Goal: Information Seeking & Learning: Learn about a topic

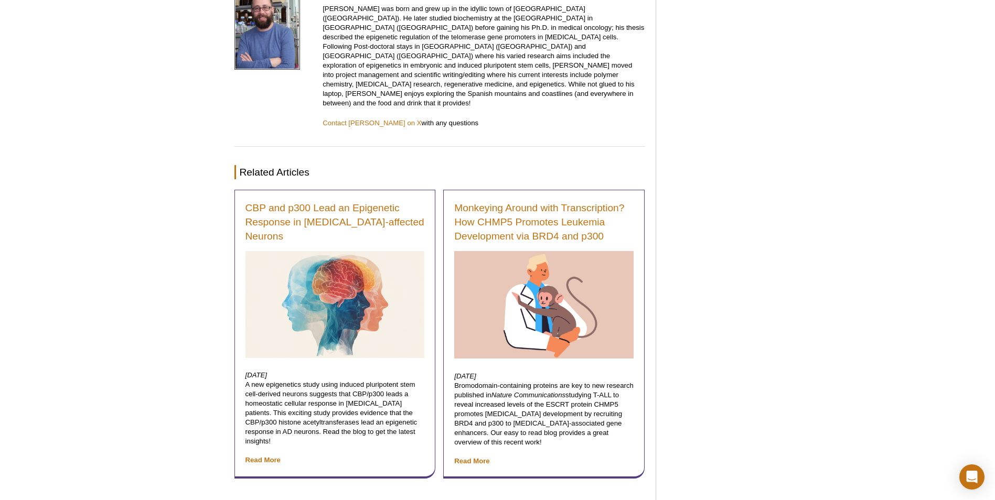
scroll to position [1521, 0]
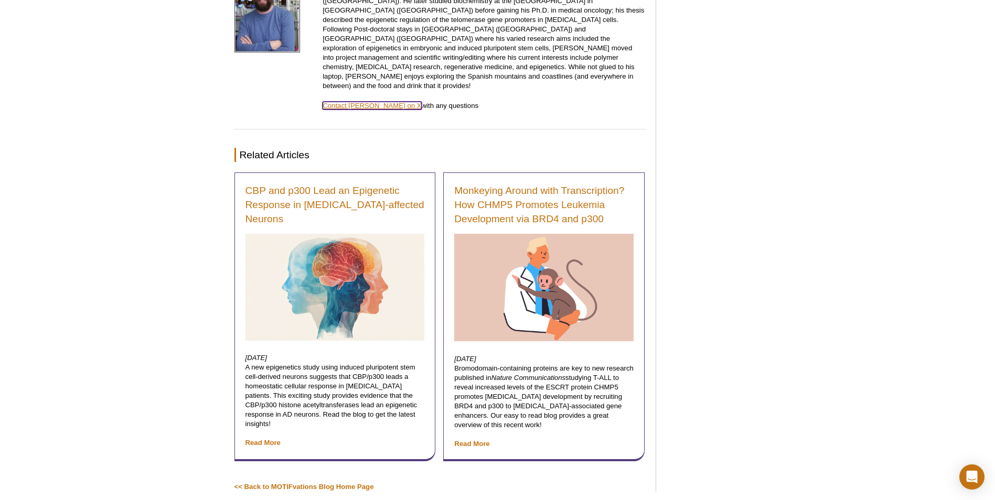
click at [346, 102] on link "Contact [PERSON_NAME] on X" at bounding box center [372, 106] width 99 height 8
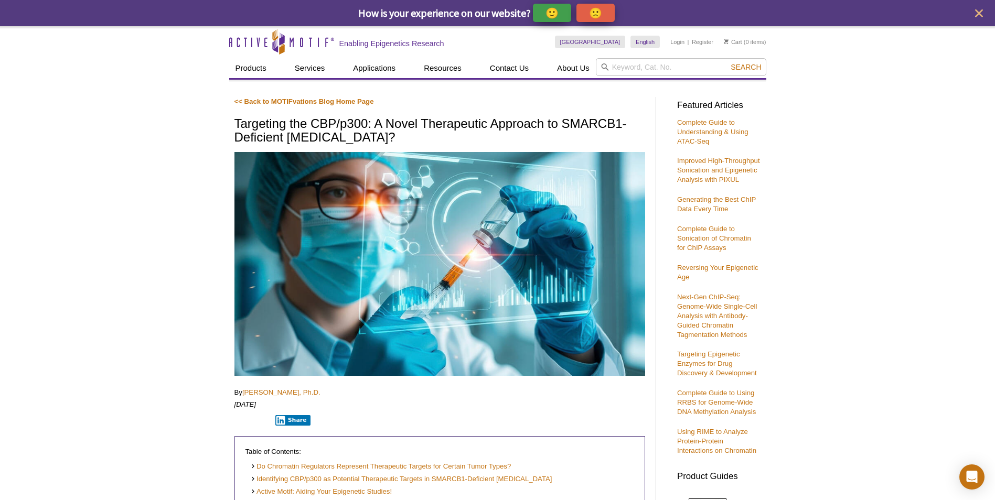
scroll to position [105, 0]
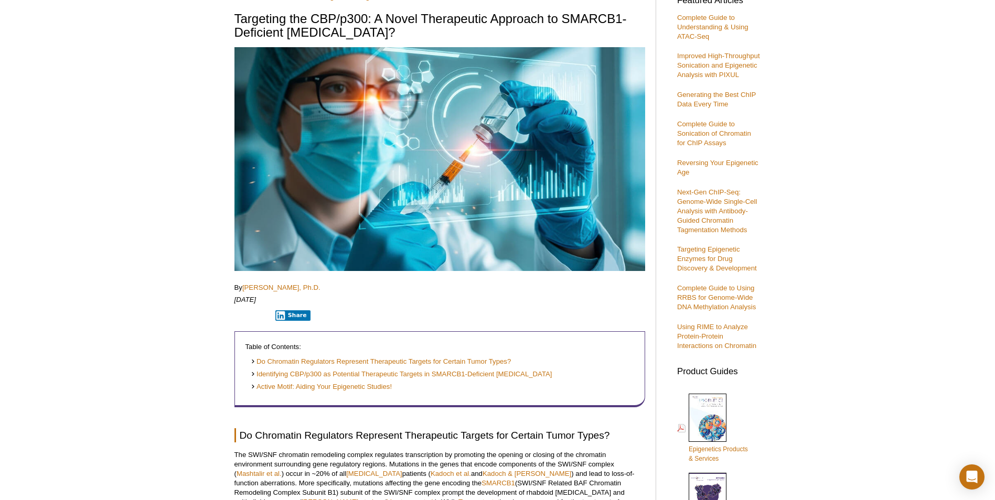
click at [262, 26] on h1 "Targeting the CBP/p300: A Novel Therapeutic Approach to SMARCB1-Deficient [MEDI…" at bounding box center [439, 26] width 411 height 29
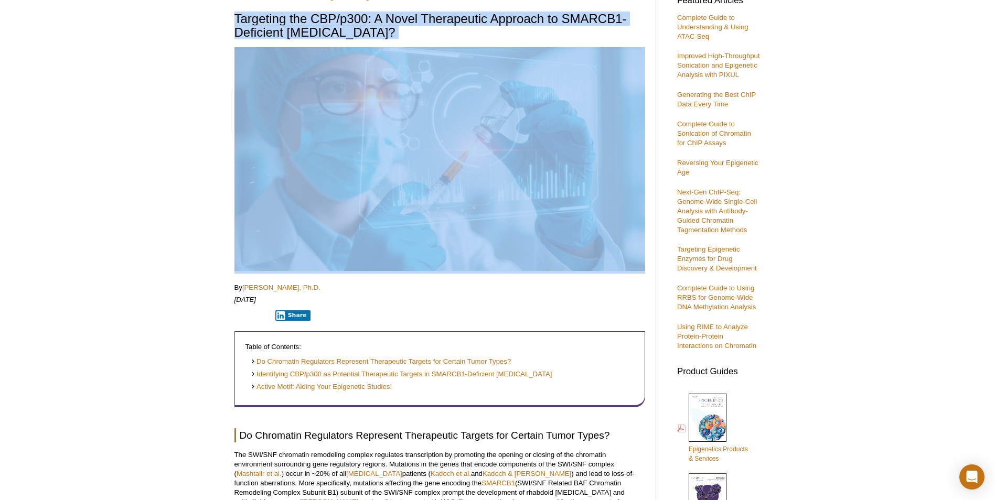
click at [262, 26] on h1 "Targeting the CBP/p300: A Novel Therapeutic Approach to SMARCB1-Deficient [MEDI…" at bounding box center [439, 26] width 411 height 29
copy div "Targeting the CBP/p300: A Novel Therapeutic Approach to SMARCB1-Deficient [MEDI…"
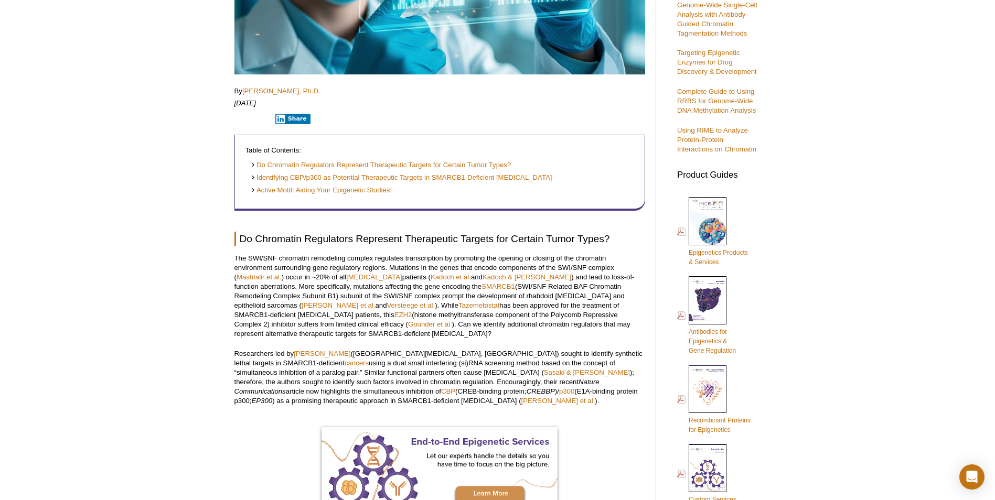
scroll to position [367, 0]
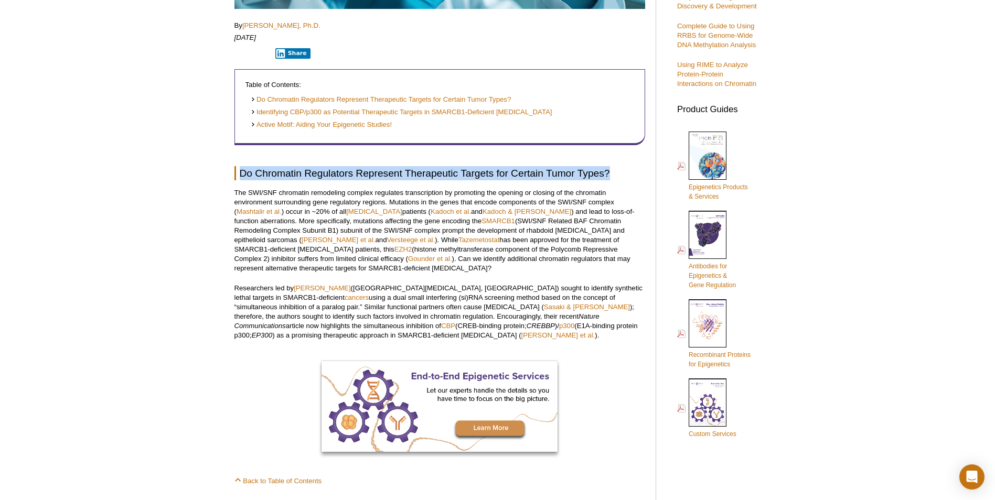
drag, startPoint x: 242, startPoint y: 174, endPoint x: 609, endPoint y: 166, distance: 366.2
click at [609, 166] on h2 "Do Chromatin Regulators Represent Therapeutic Targets for Certain Tumor Types?" at bounding box center [439, 173] width 411 height 14
copy h2 "Do Chromatin Regulators Represent Therapeutic Targets for Certain Tumor Types?"
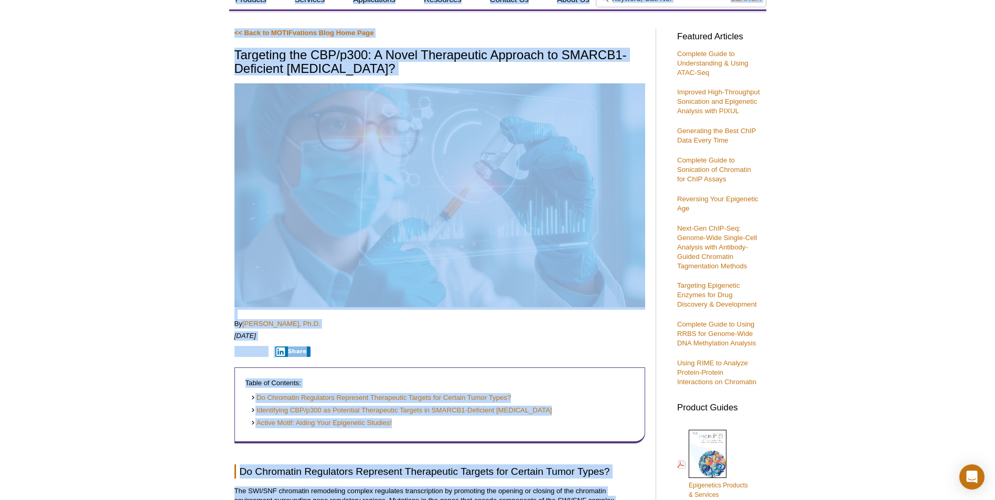
scroll to position [0, 0]
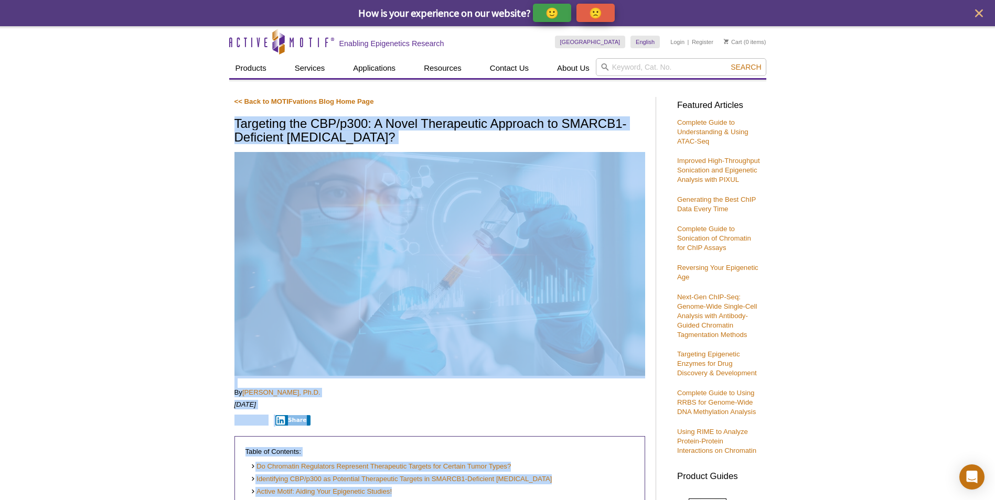
drag, startPoint x: 464, startPoint y: 388, endPoint x: 208, endPoint y: 120, distance: 370.7
copy div "Targeting the CBP/p300: A Novel Therapeutic Approach to SMARCB1-Deficient [MEDI…"
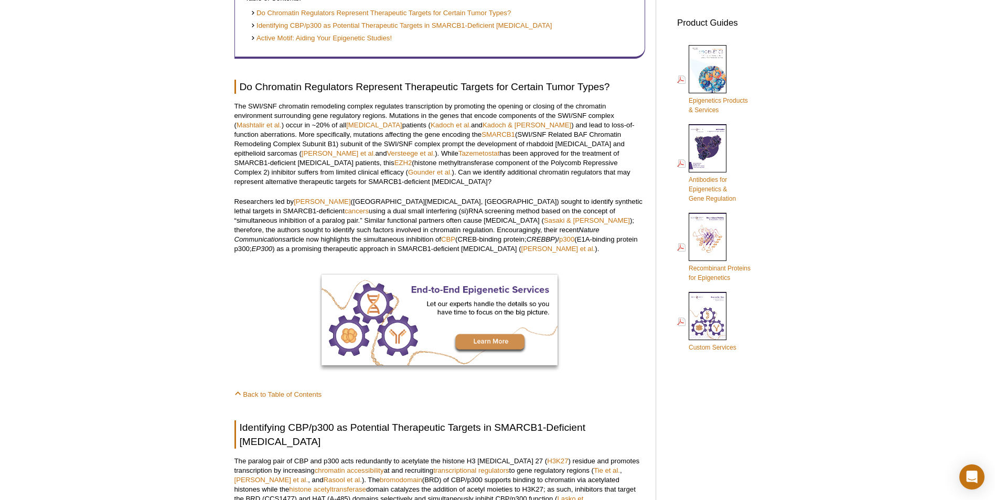
scroll to position [472, 0]
